Goal: Book appointment/travel/reservation

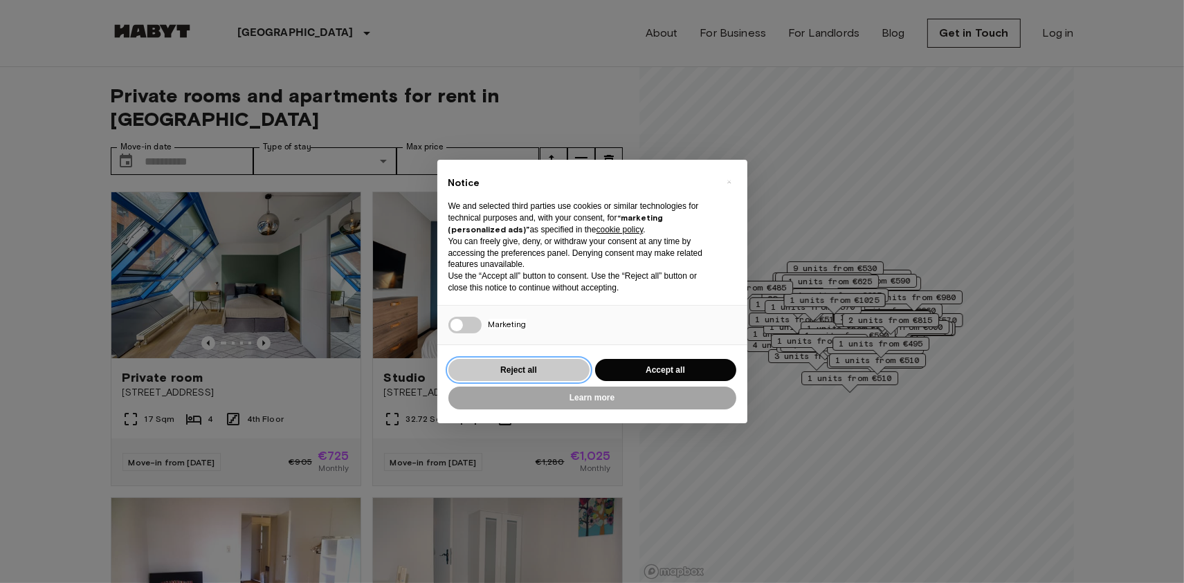
click at [541, 372] on button "Reject all" at bounding box center [518, 370] width 141 height 23
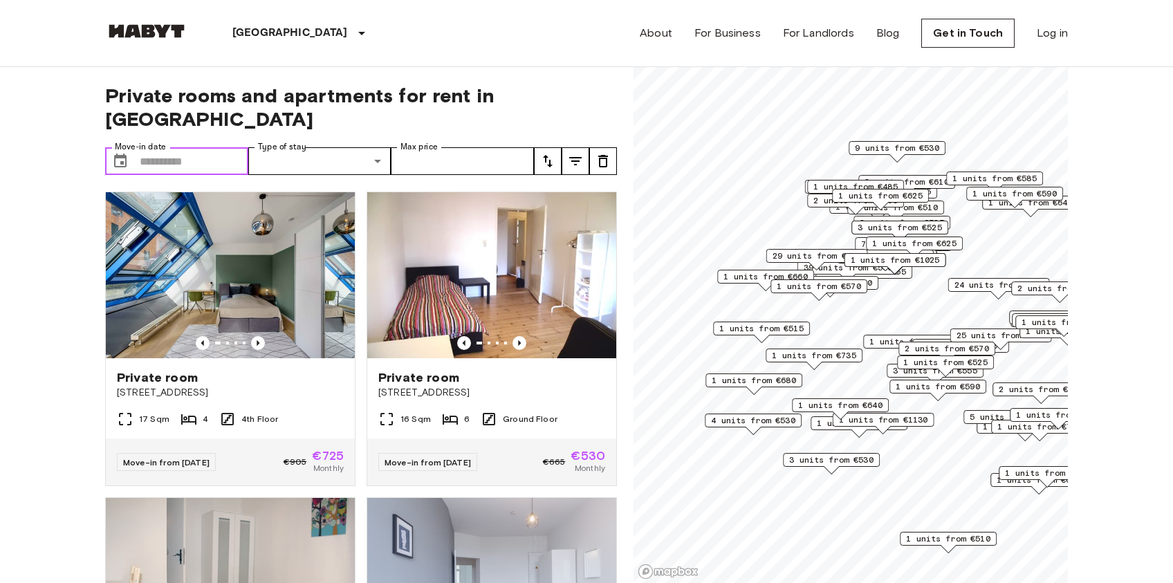
click at [153, 147] on input "Move-in date" at bounding box center [194, 161] width 109 height 28
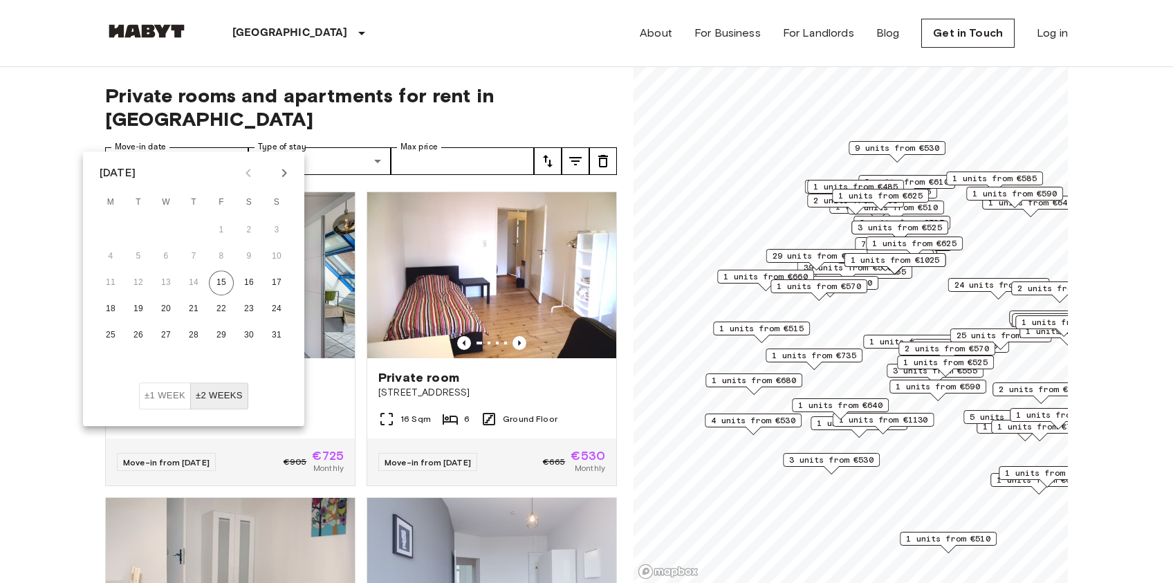
click at [279, 185] on div "[DATE] M T W T F S S 1 2 3 4 5 6 7 8 9 10 11 12 13 14 15 16 17 18 19 20 21 22 2…" at bounding box center [193, 266] width 221 height 231
click at [281, 177] on icon "Next month" at bounding box center [284, 173] width 17 height 17
click at [282, 177] on icon "Next month" at bounding box center [284, 173] width 17 height 17
click at [249, 229] on button "1" at bounding box center [249, 230] width 25 height 25
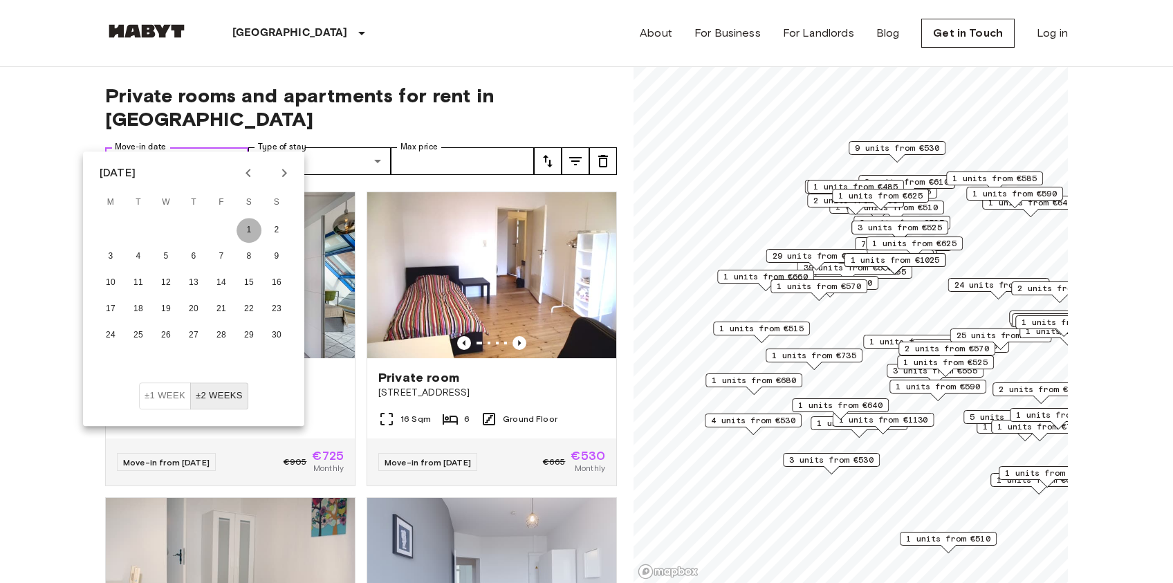
type input "**********"
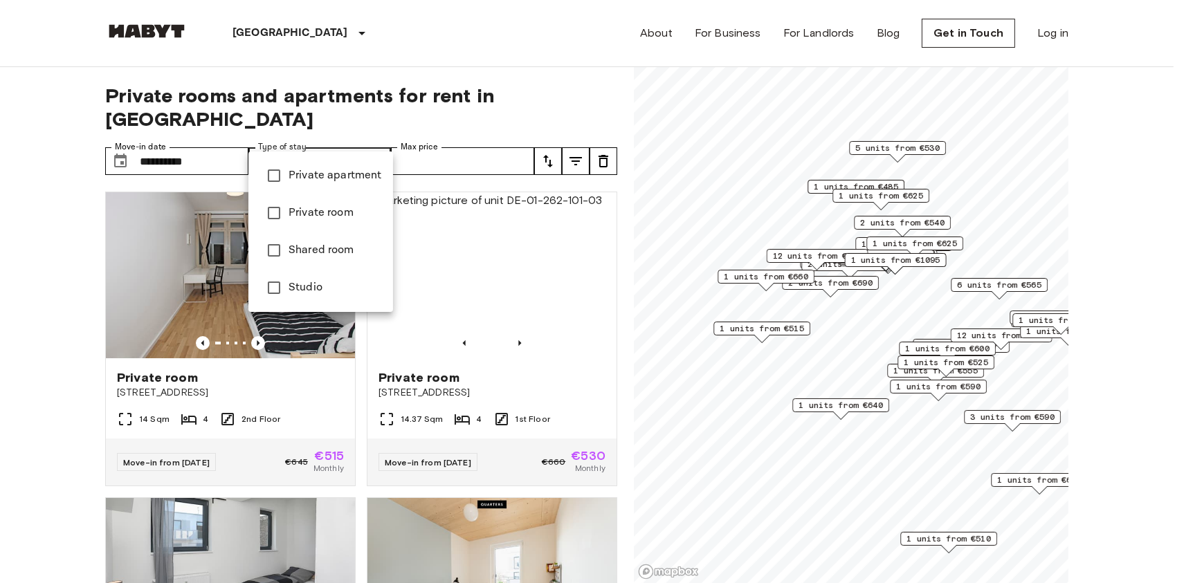
click at [44, 223] on div at bounding box center [592, 291] width 1184 height 583
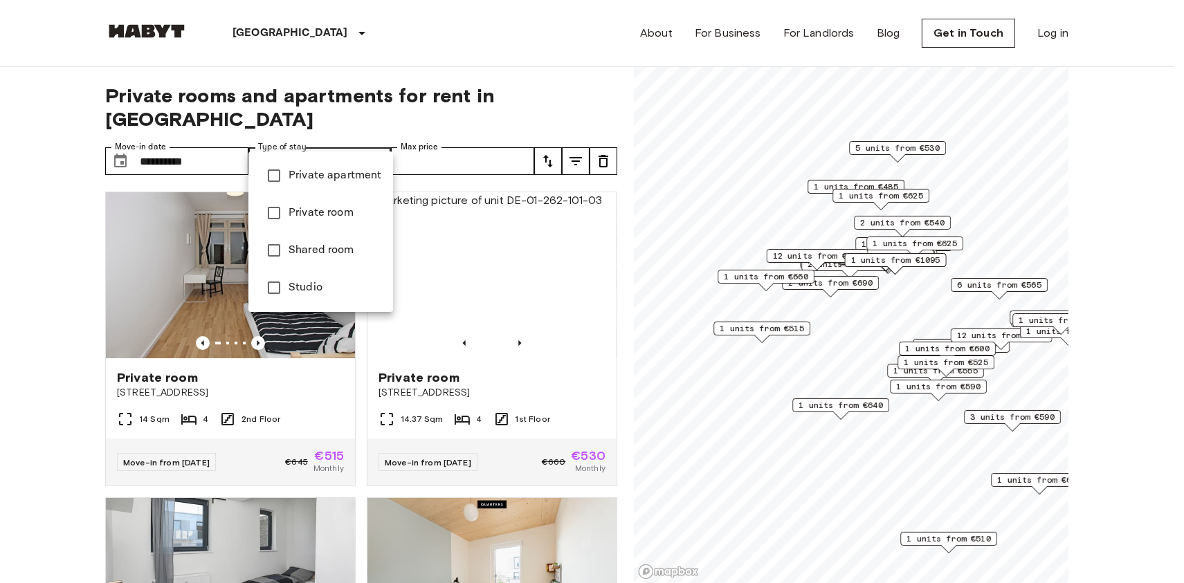
click at [450, 135] on div at bounding box center [592, 291] width 1184 height 583
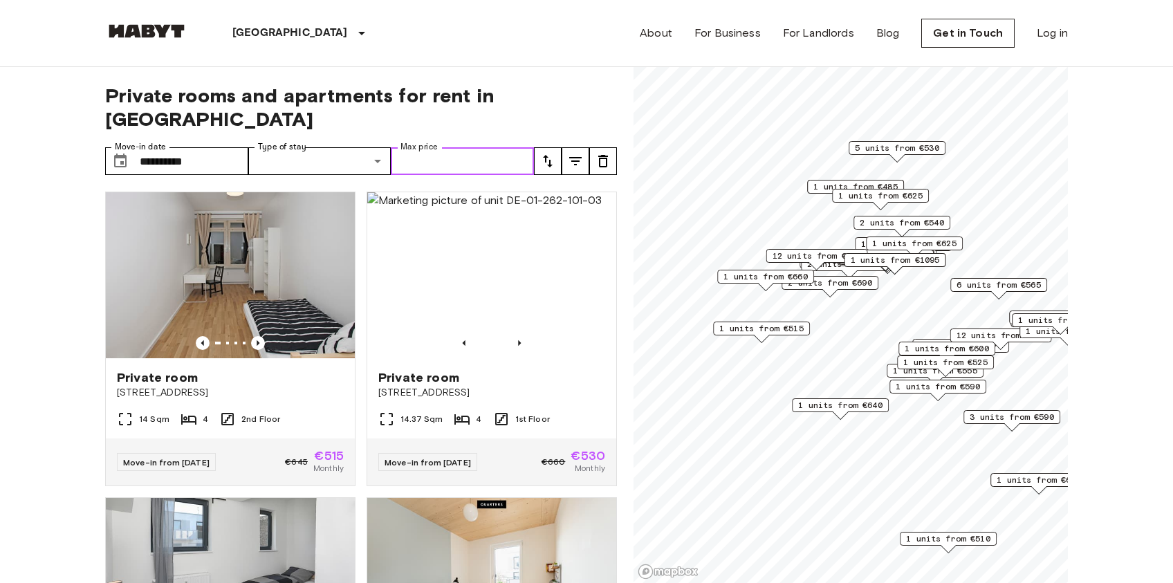
click at [434, 147] on input "Max price" at bounding box center [462, 161] width 143 height 28
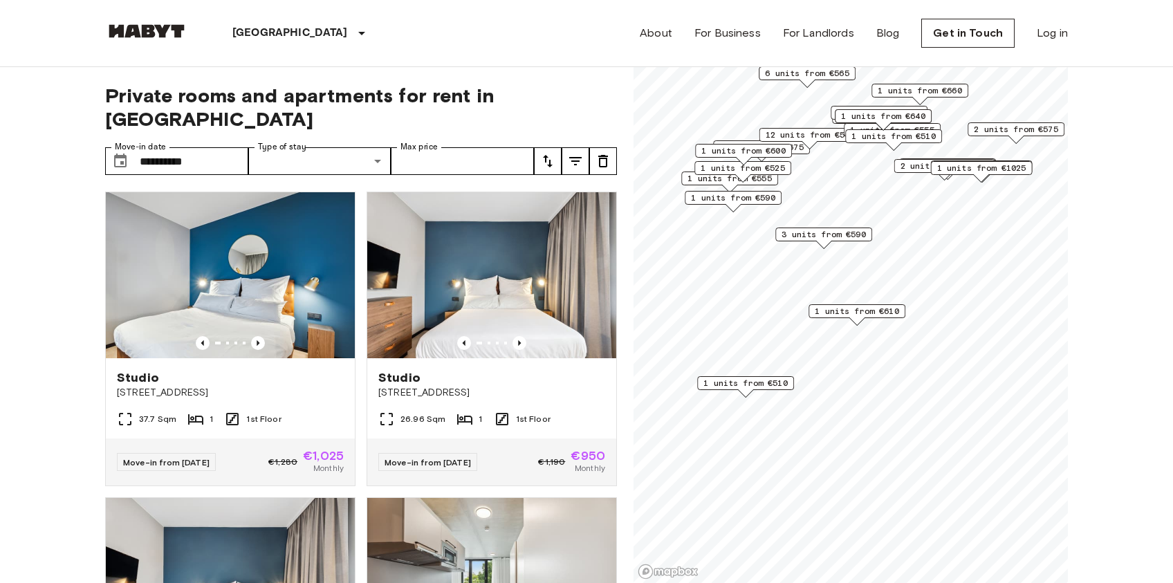
click at [824, 232] on span "3 units from €590" at bounding box center [824, 234] width 84 height 12
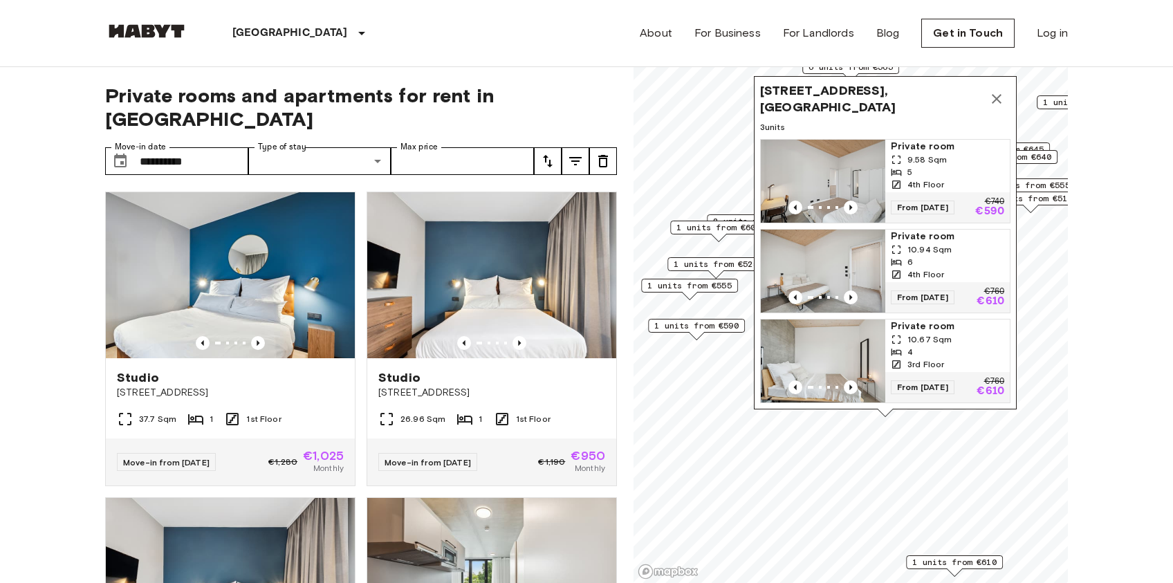
click at [996, 91] on icon "Map marker" at bounding box center [996, 99] width 17 height 17
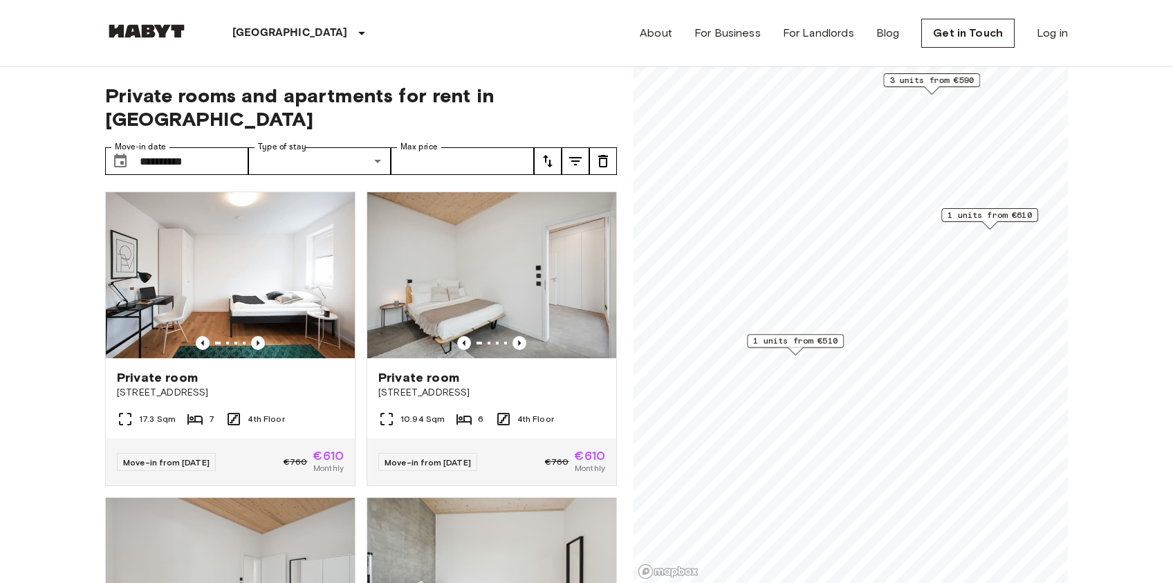
drag, startPoint x: 710, startPoint y: 338, endPoint x: 764, endPoint y: 340, distance: 54.7
click at [758, 348] on div "1 units from €510" at bounding box center [795, 341] width 97 height 14
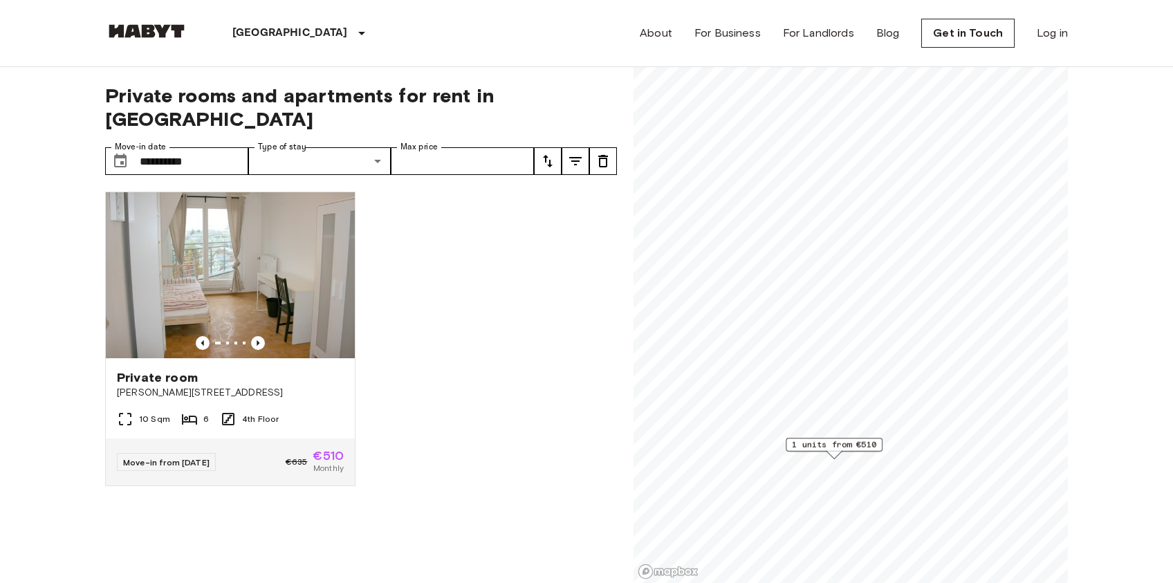
click at [851, 444] on span "1 units from €510" at bounding box center [834, 445] width 84 height 12
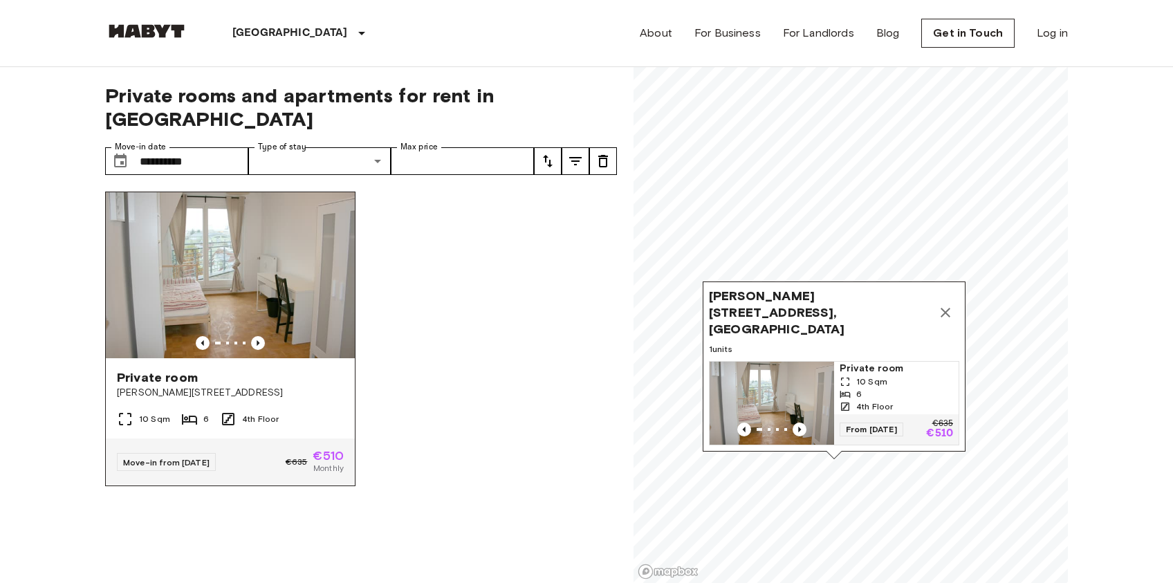
click at [278, 255] on img at bounding box center [230, 275] width 249 height 166
click at [435, 147] on input "Max price" at bounding box center [462, 161] width 143 height 28
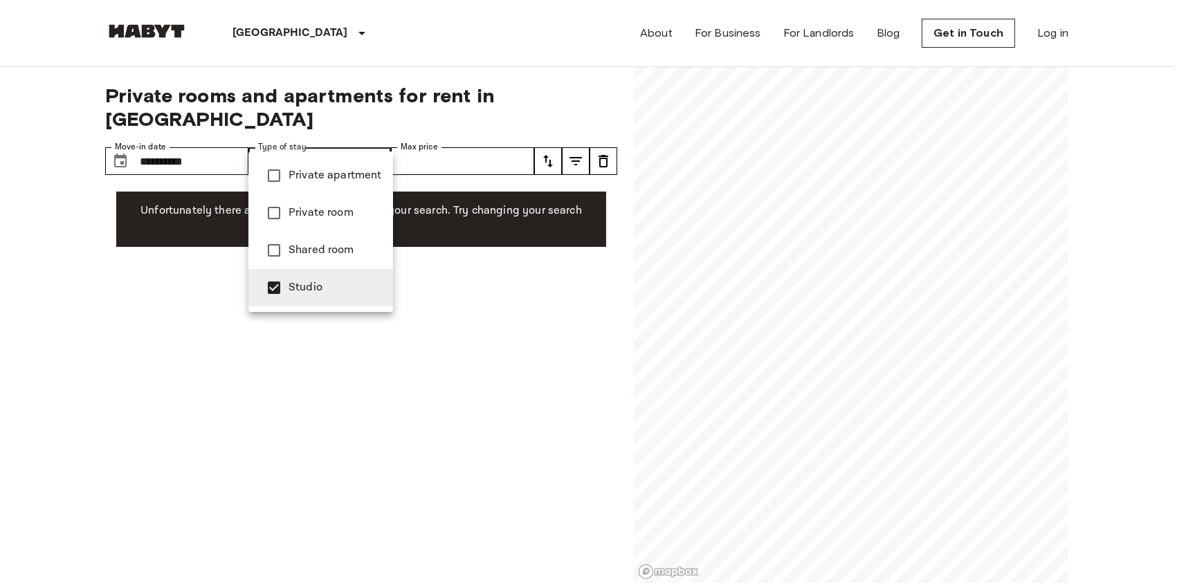
click at [495, 320] on div at bounding box center [592, 291] width 1184 height 583
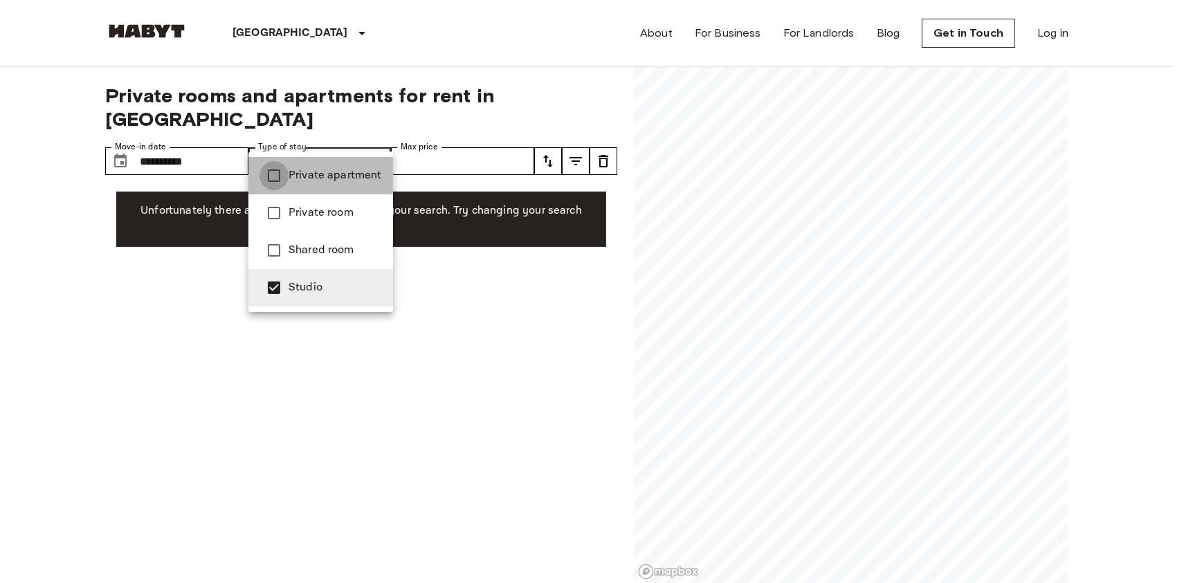
type input "**********"
click at [457, 293] on div at bounding box center [592, 291] width 1184 height 583
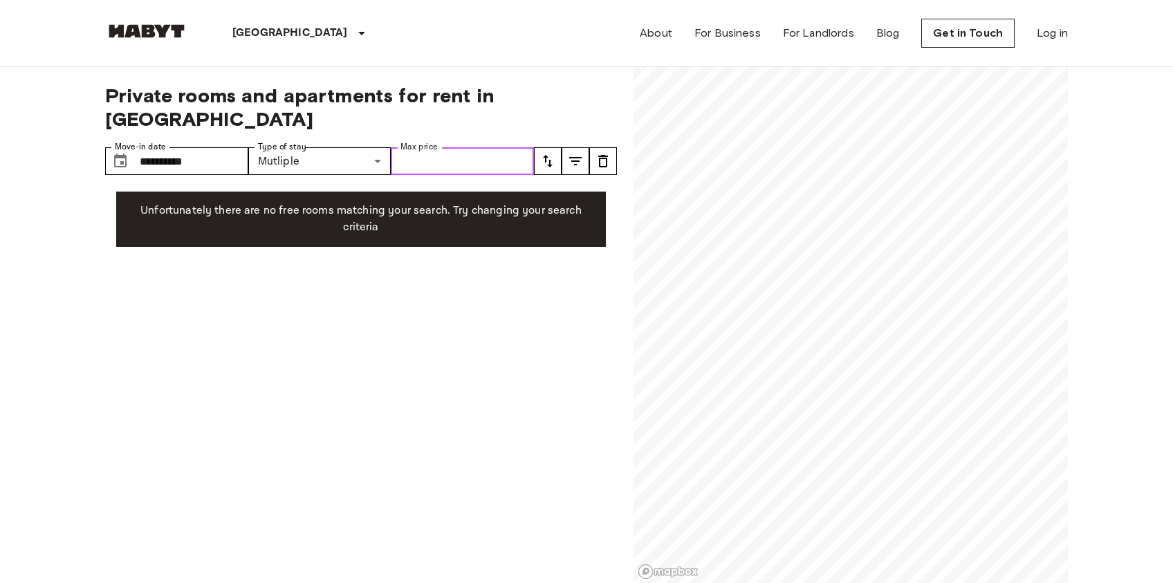
click at [440, 147] on input "Max price" at bounding box center [462, 161] width 143 height 28
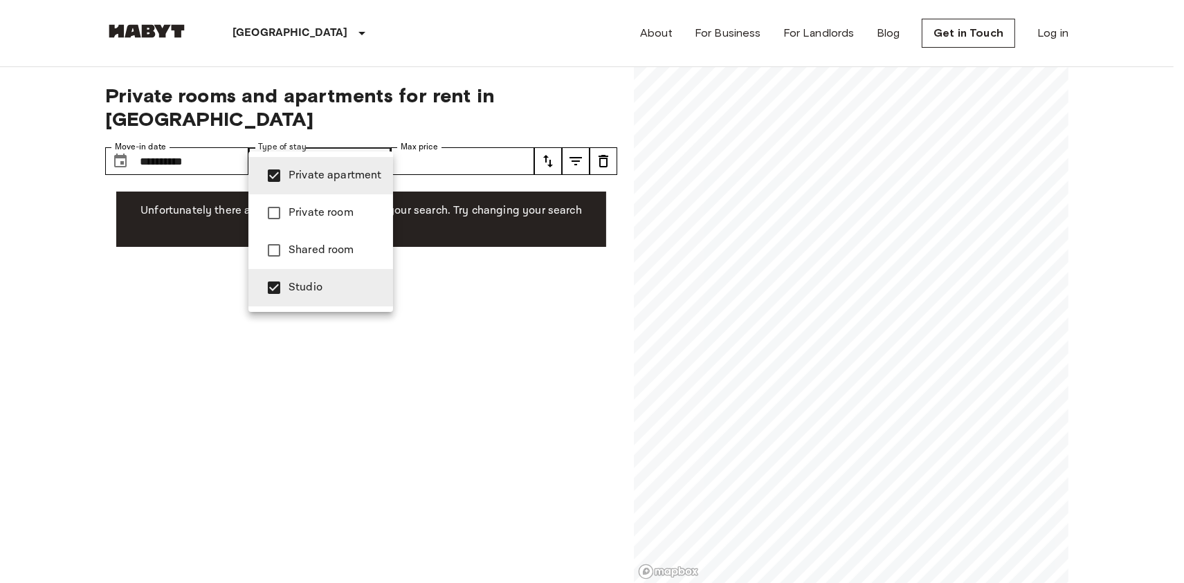
click at [470, 144] on div at bounding box center [592, 291] width 1184 height 583
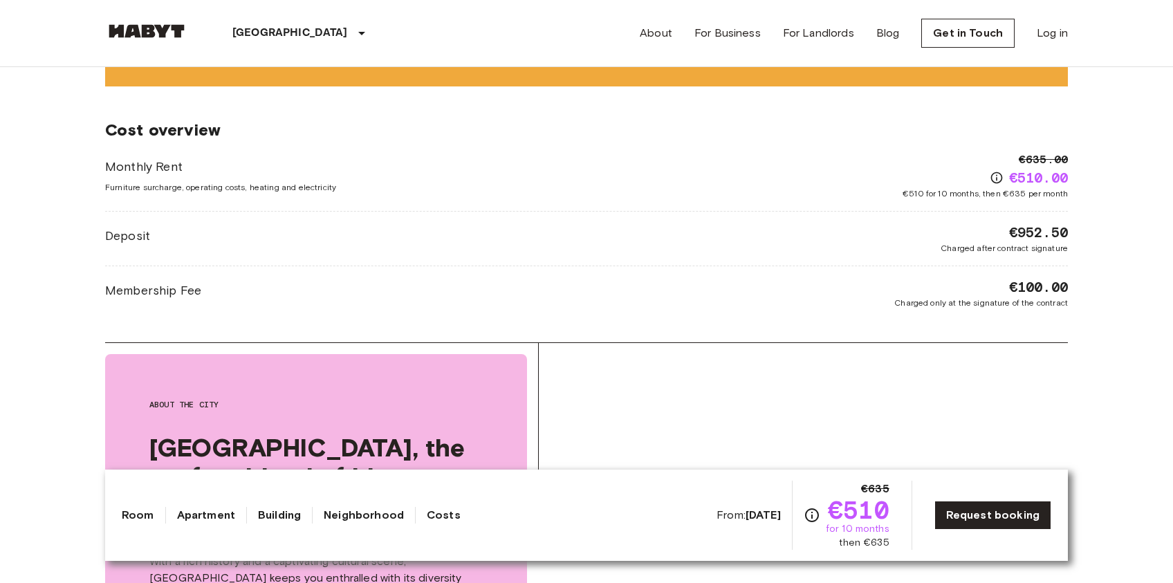
scroll to position [1245, 0]
